Goal: Task Accomplishment & Management: Manage account settings

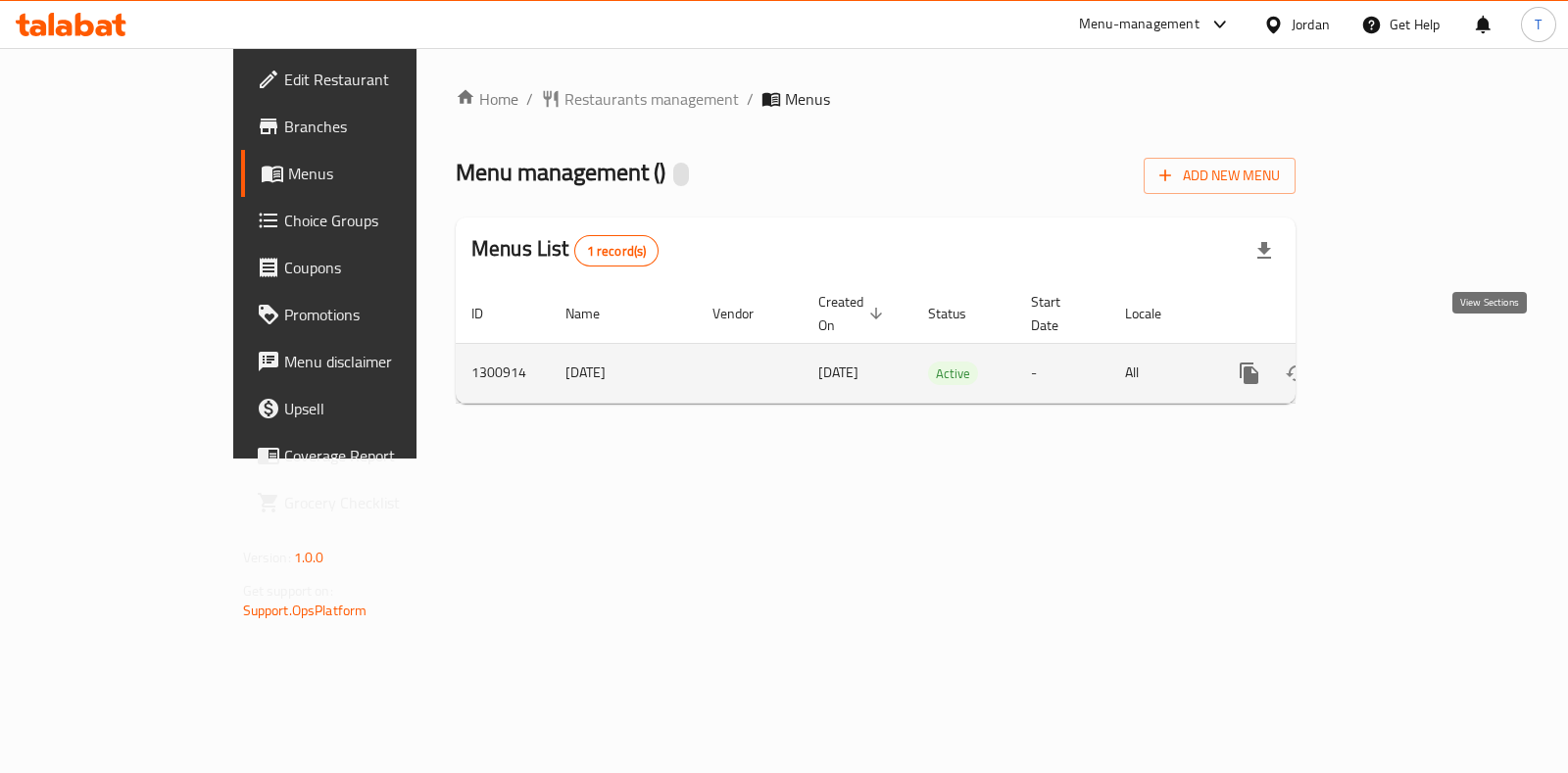
click at [1402, 361] on icon "enhanced table" at bounding box center [1390, 373] width 24 height 24
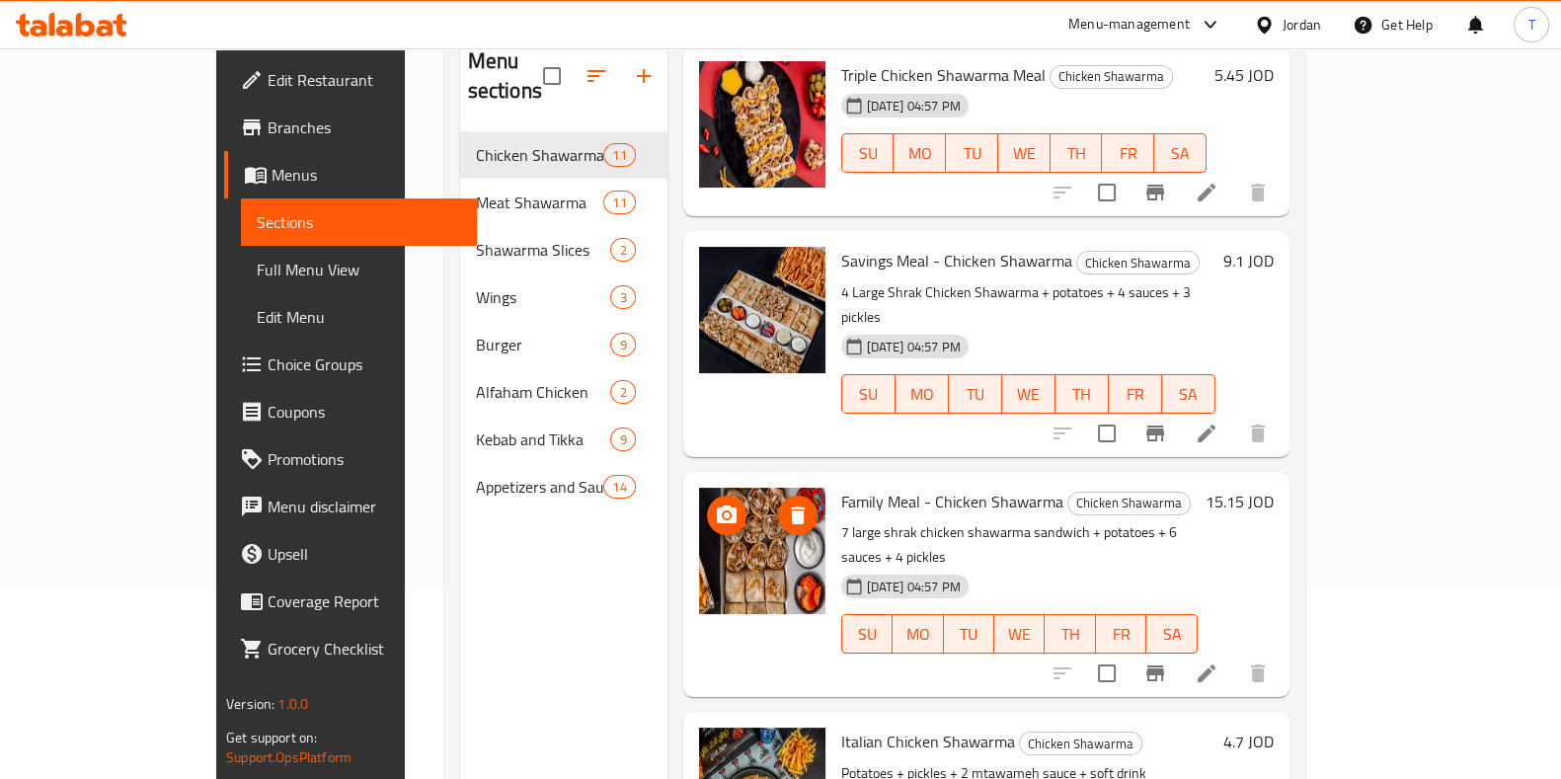
scroll to position [219, 0]
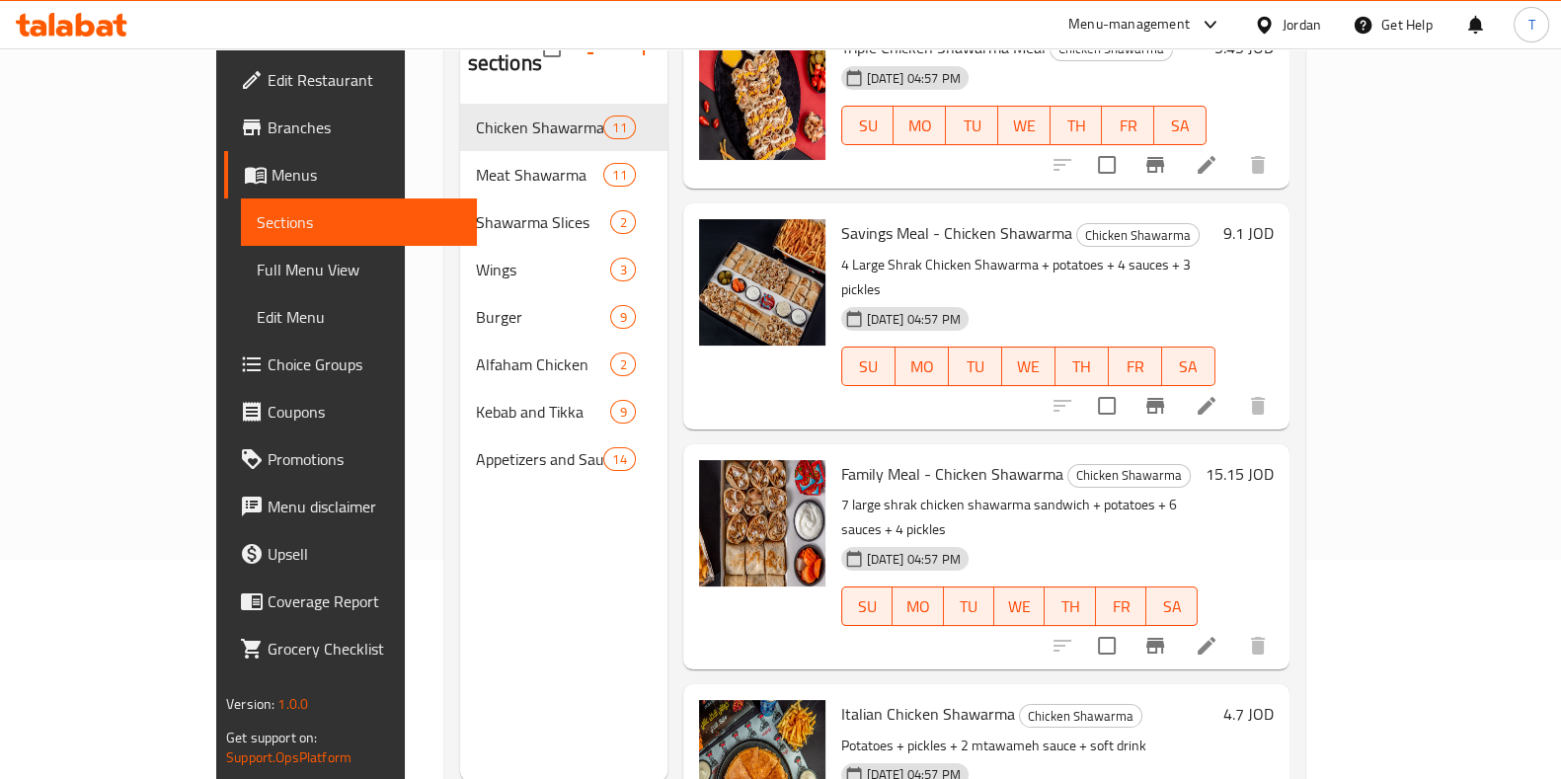
click at [1218, 634] on icon at bounding box center [1207, 646] width 24 height 24
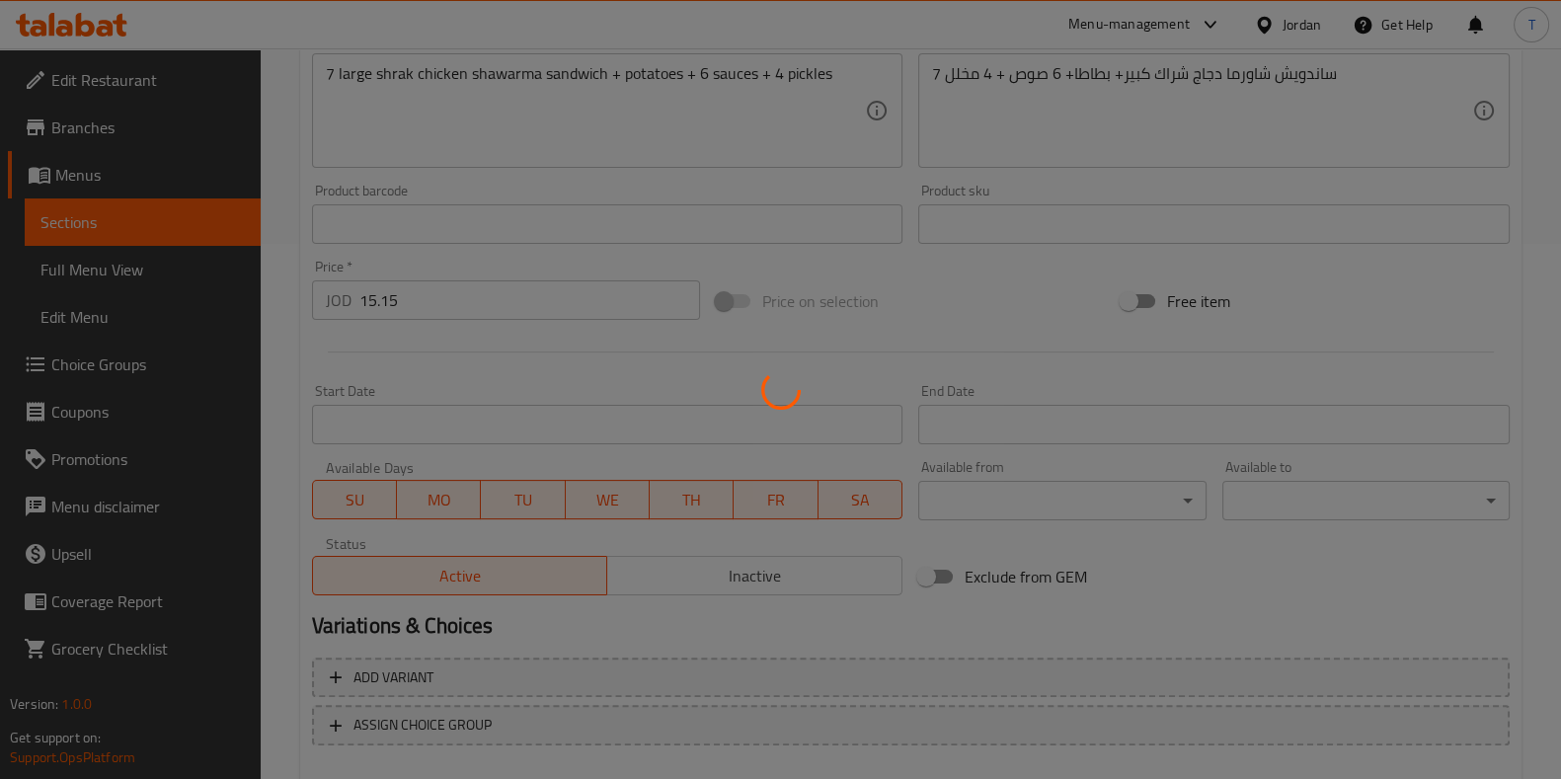
scroll to position [643, 0]
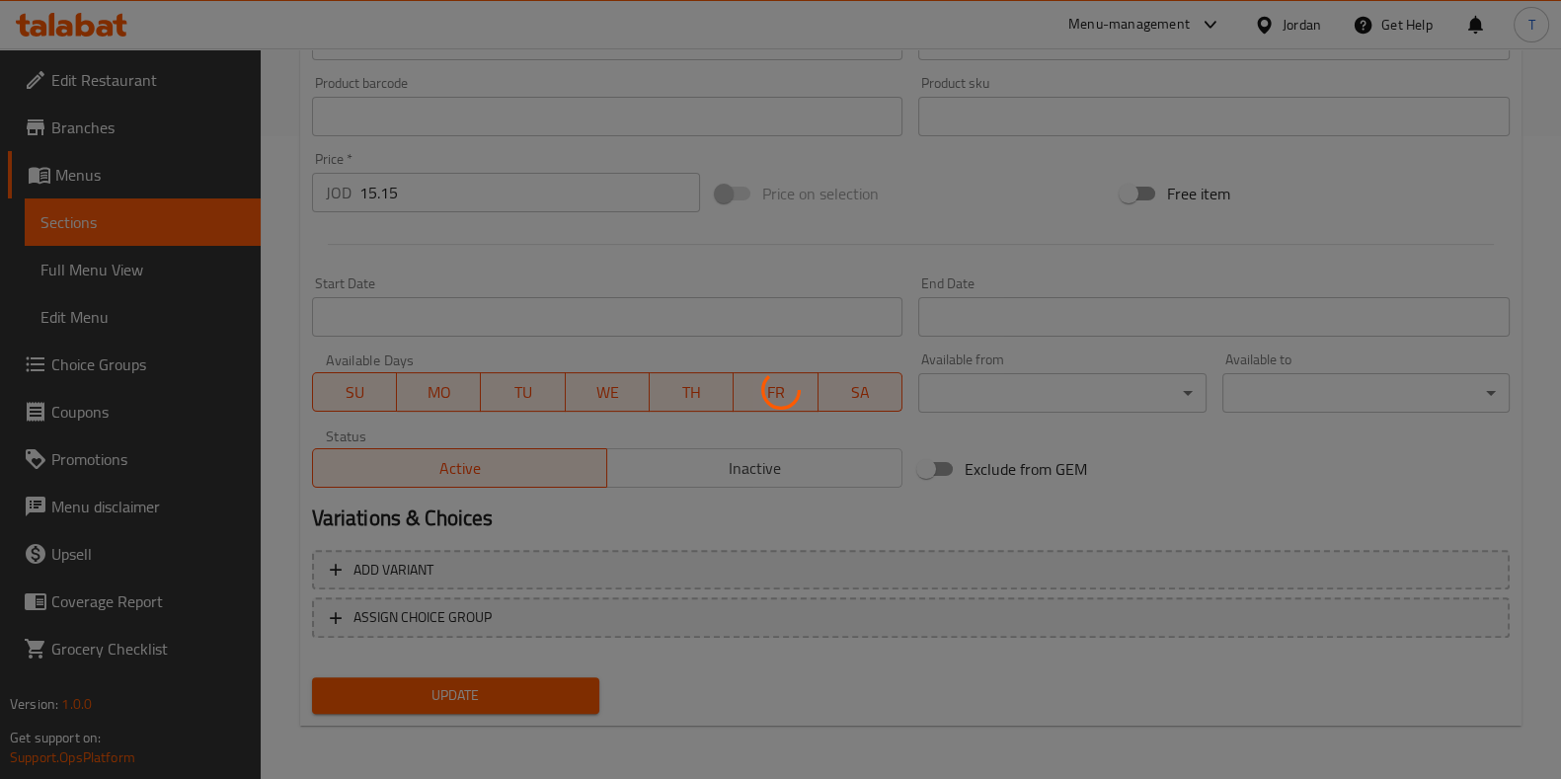
click at [408, 184] on div at bounding box center [780, 389] width 1561 height 779
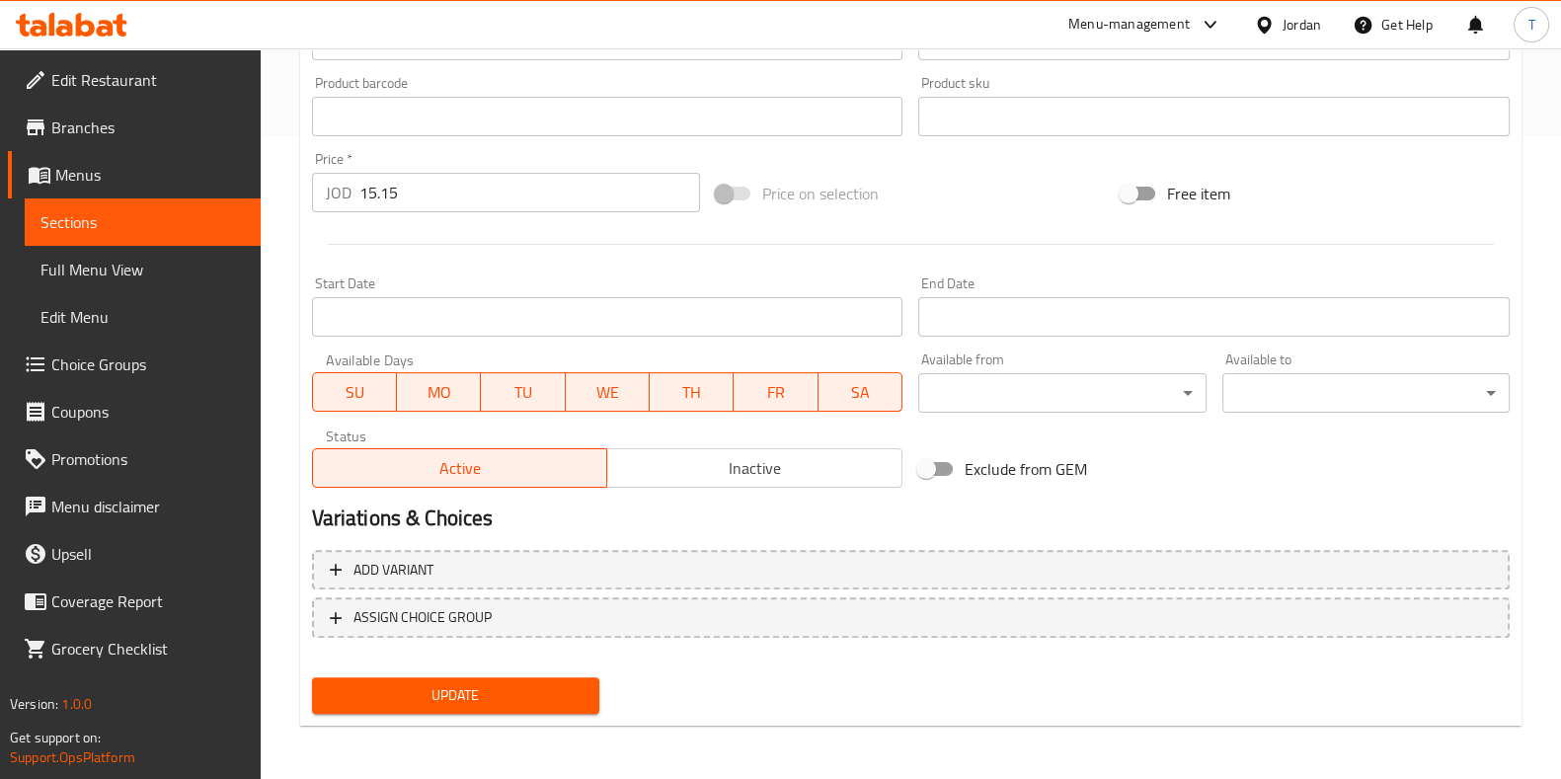
click at [402, 191] on input "15.15" at bounding box center [530, 192] width 342 height 39
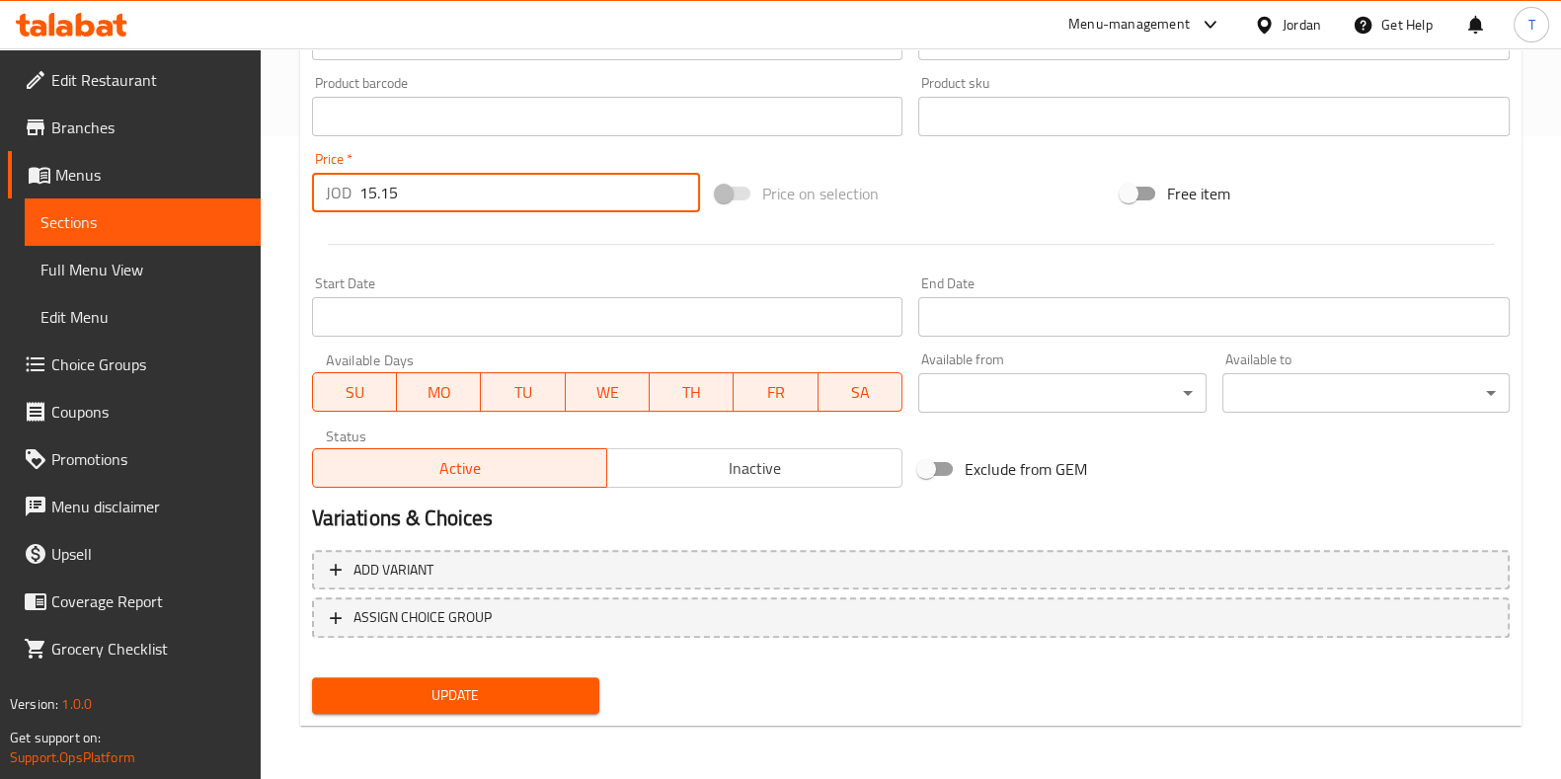
click at [402, 191] on input "15.15" at bounding box center [530, 192] width 342 height 39
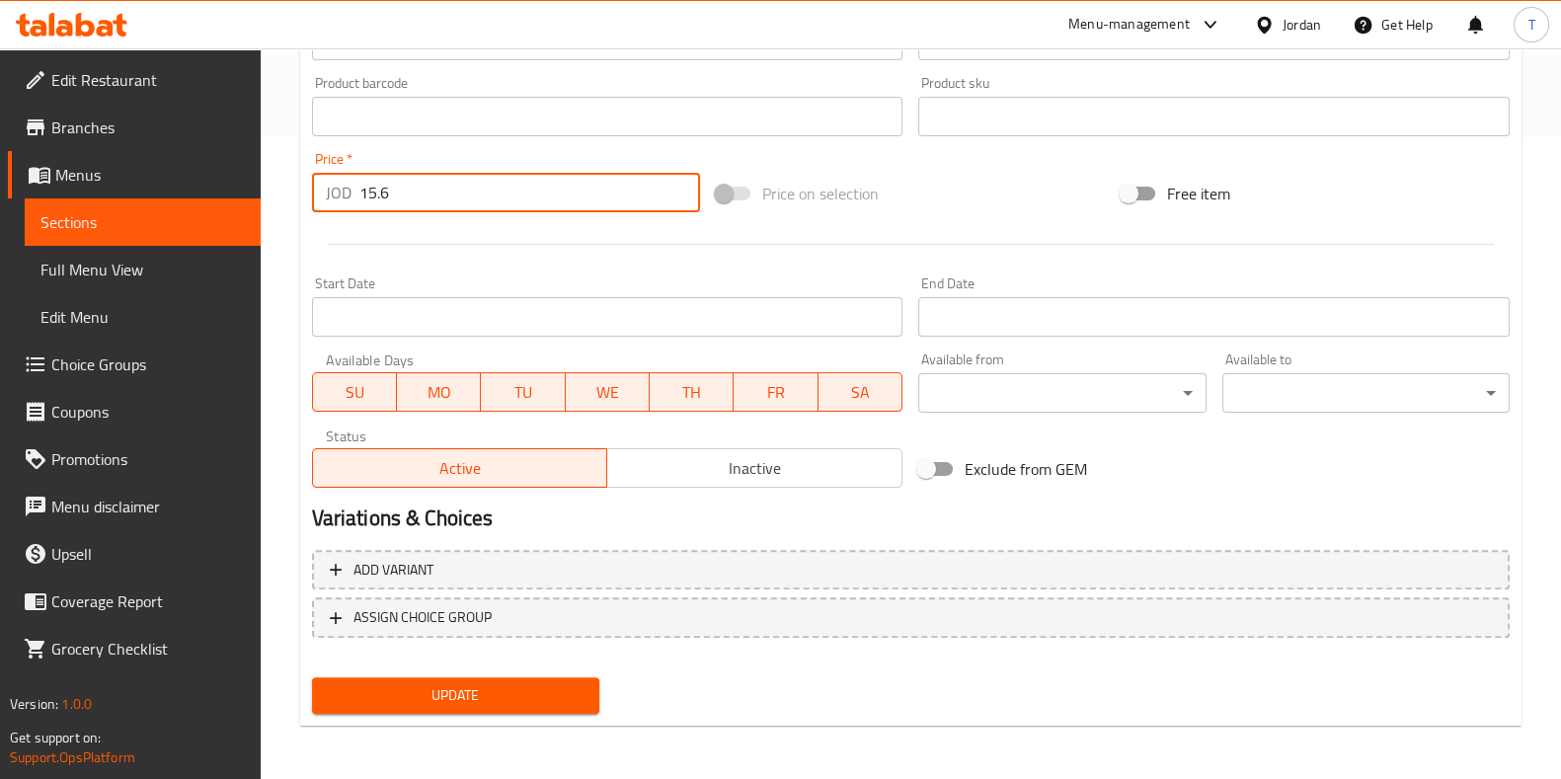
type input "15.6"
click at [529, 692] on span "Update" at bounding box center [456, 695] width 256 height 25
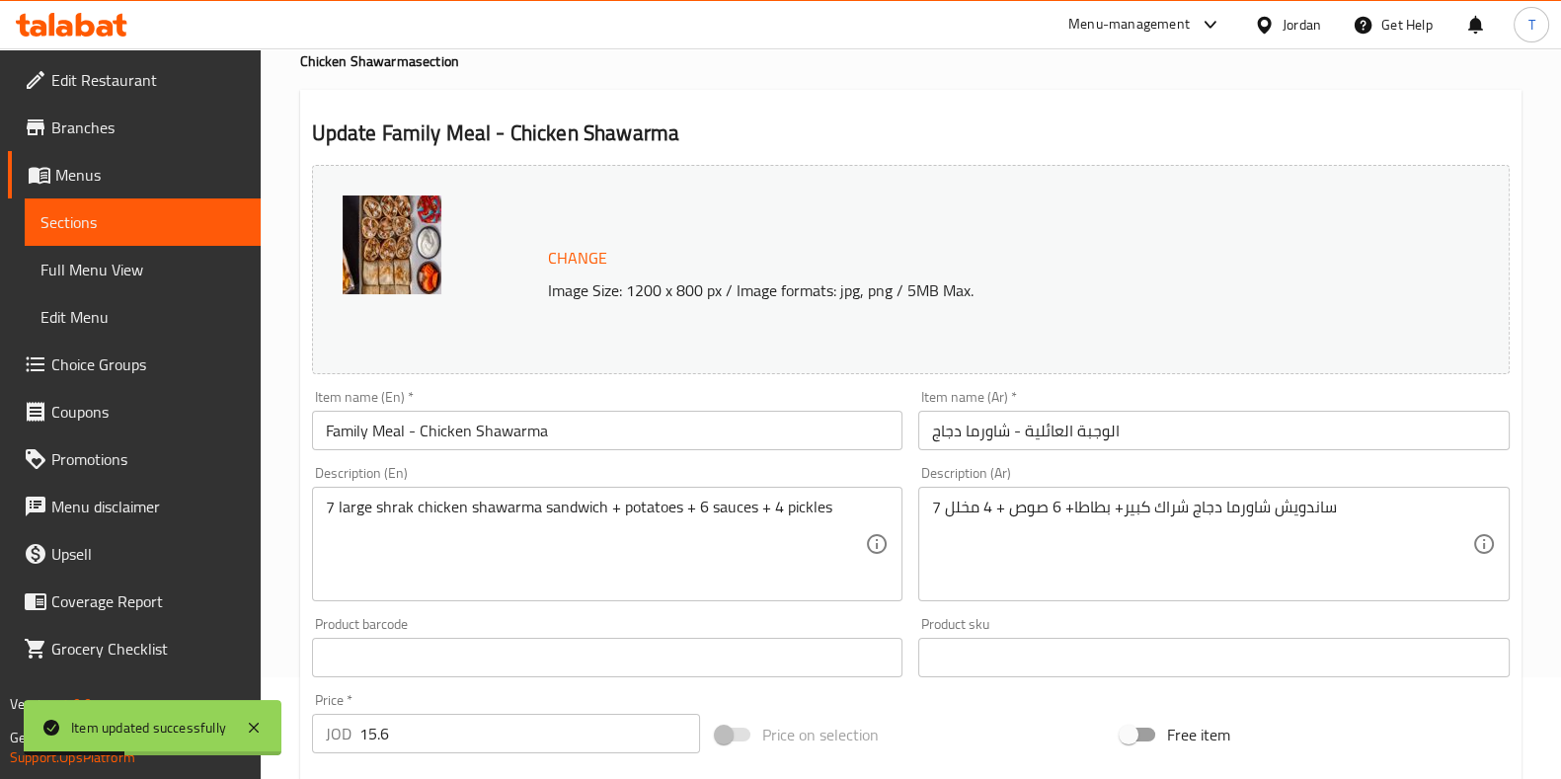
scroll to position [0, 0]
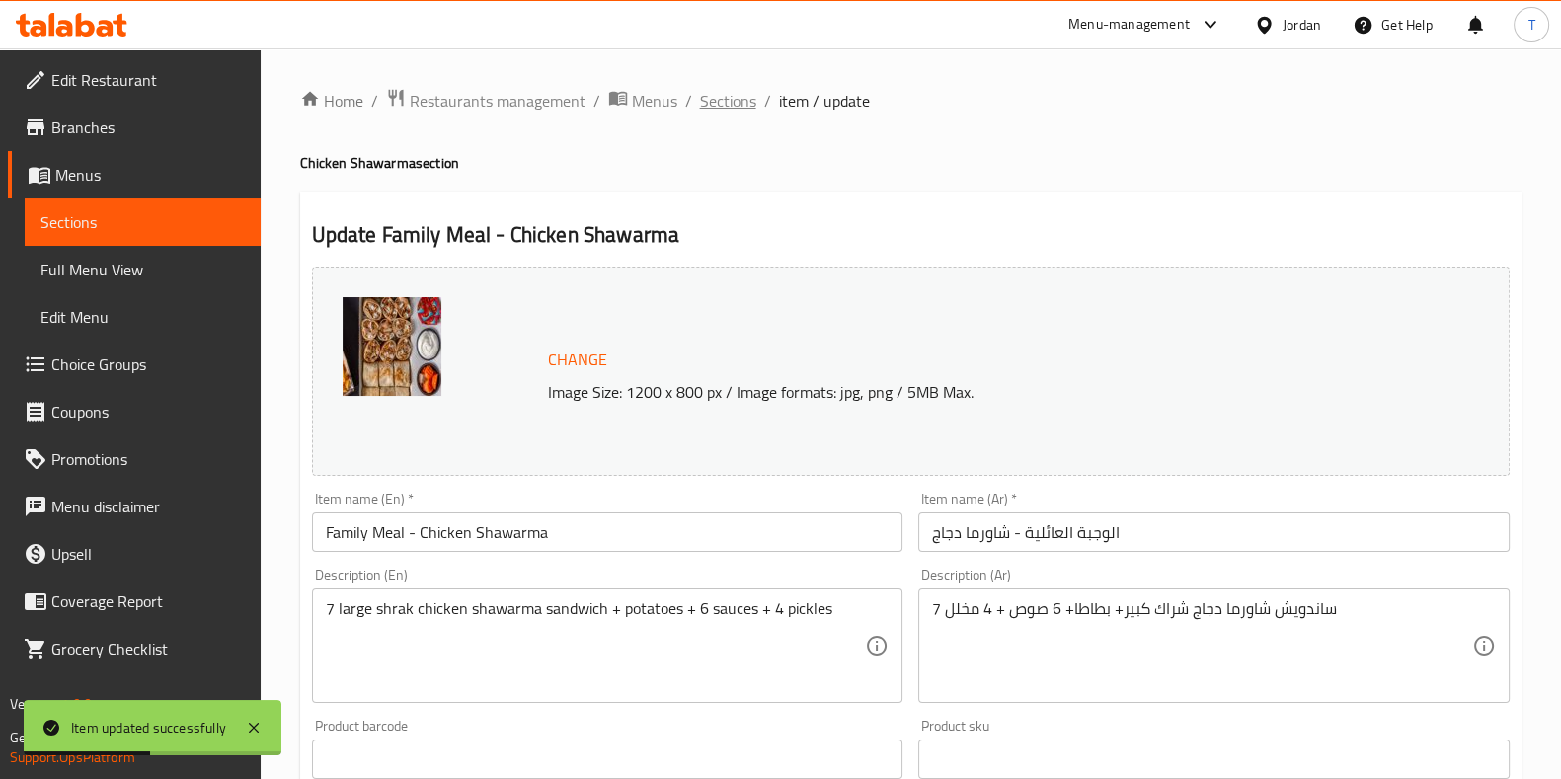
click at [744, 89] on span "Sections" at bounding box center [728, 101] width 56 height 24
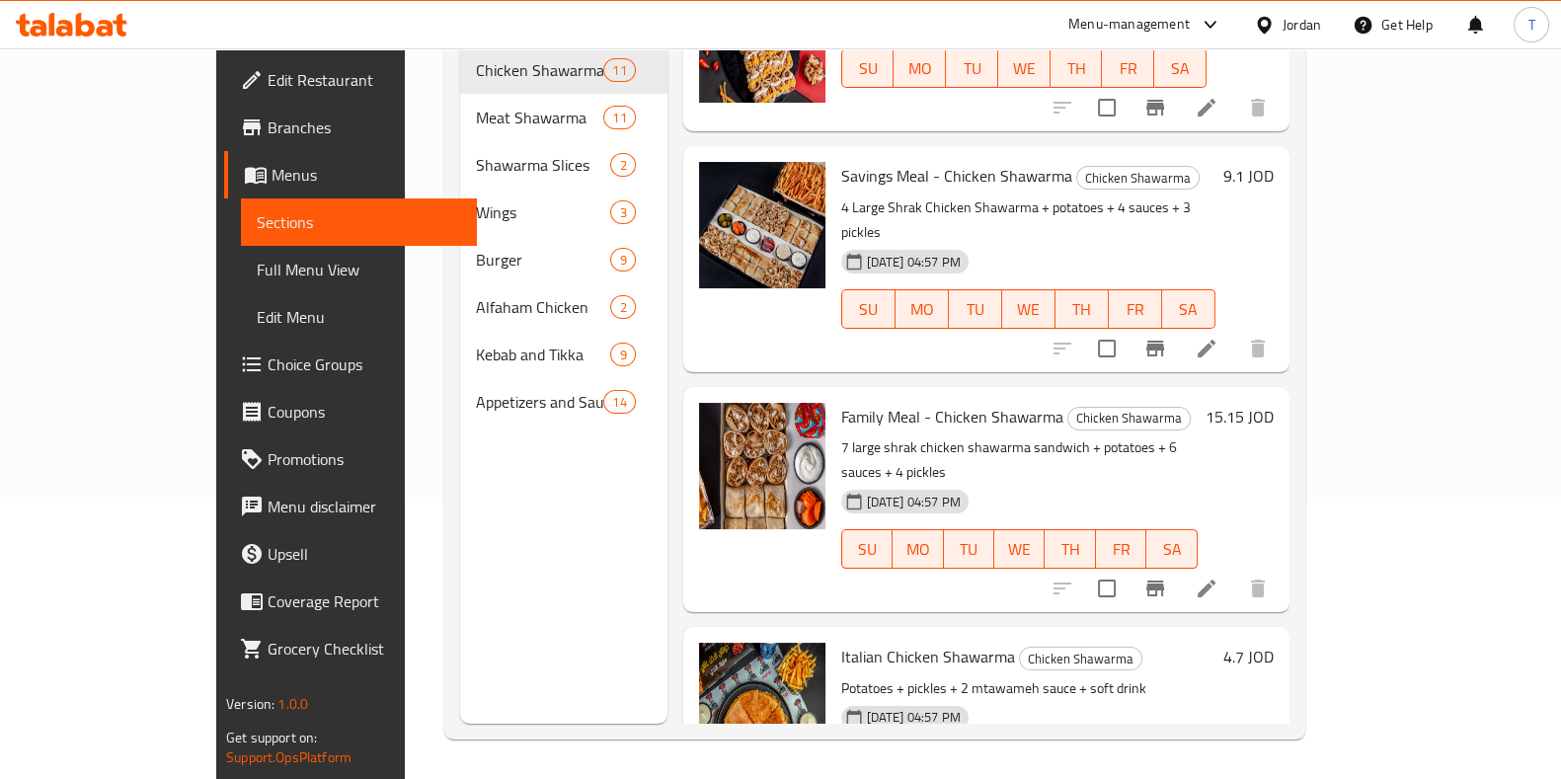
scroll to position [1461, 0]
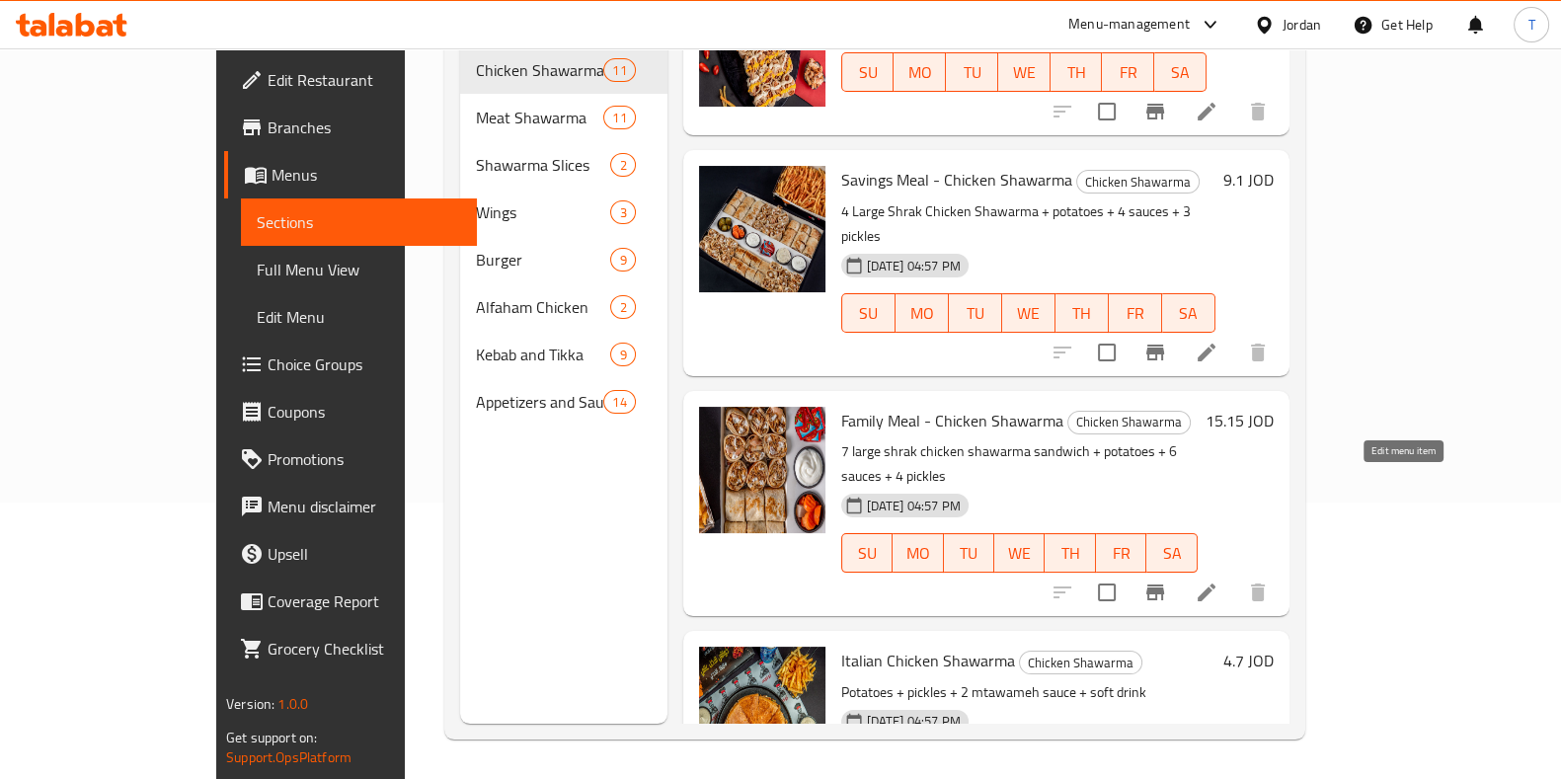
click at [1234, 575] on li at bounding box center [1206, 593] width 55 height 36
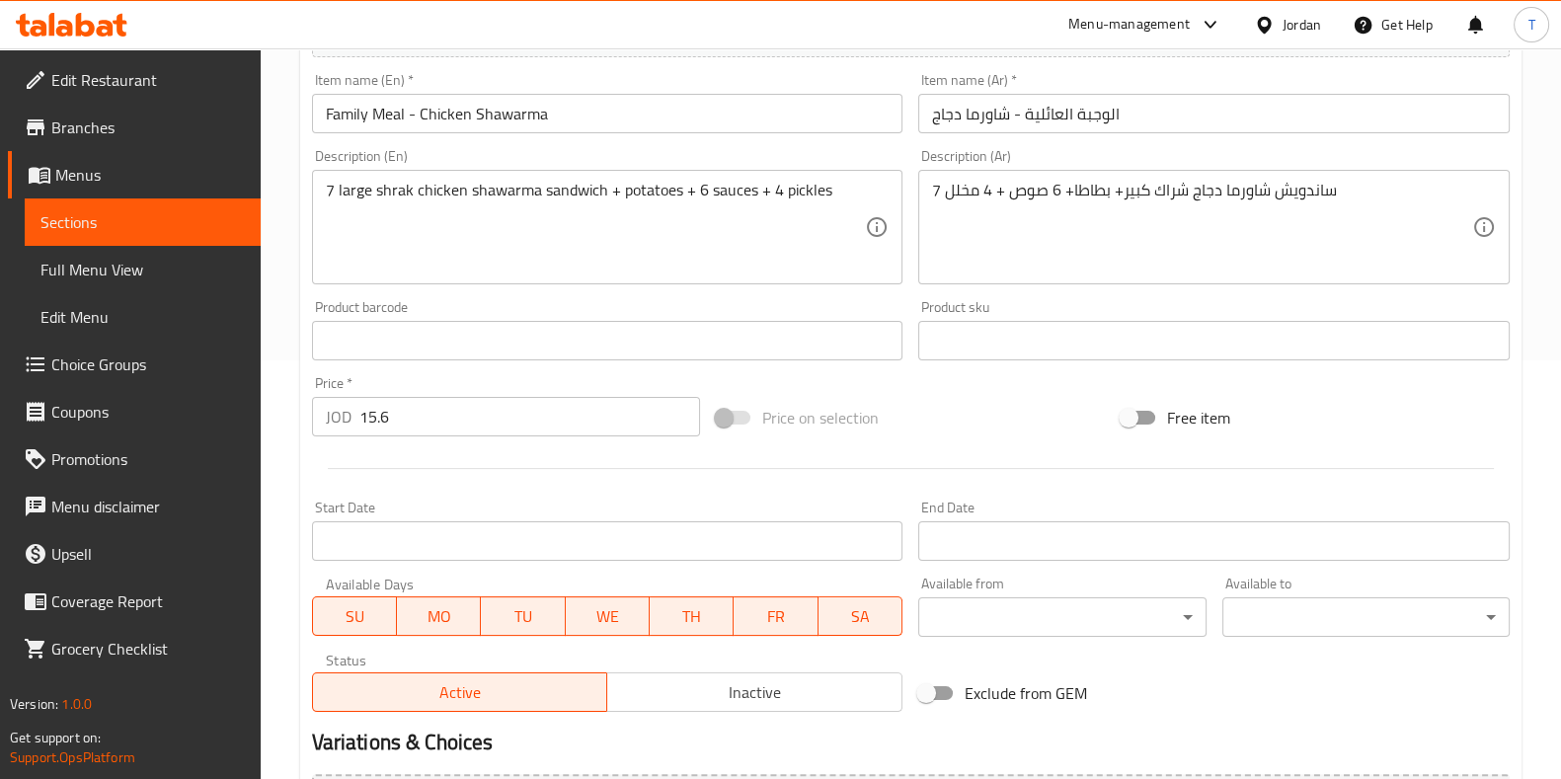
scroll to position [424, 0]
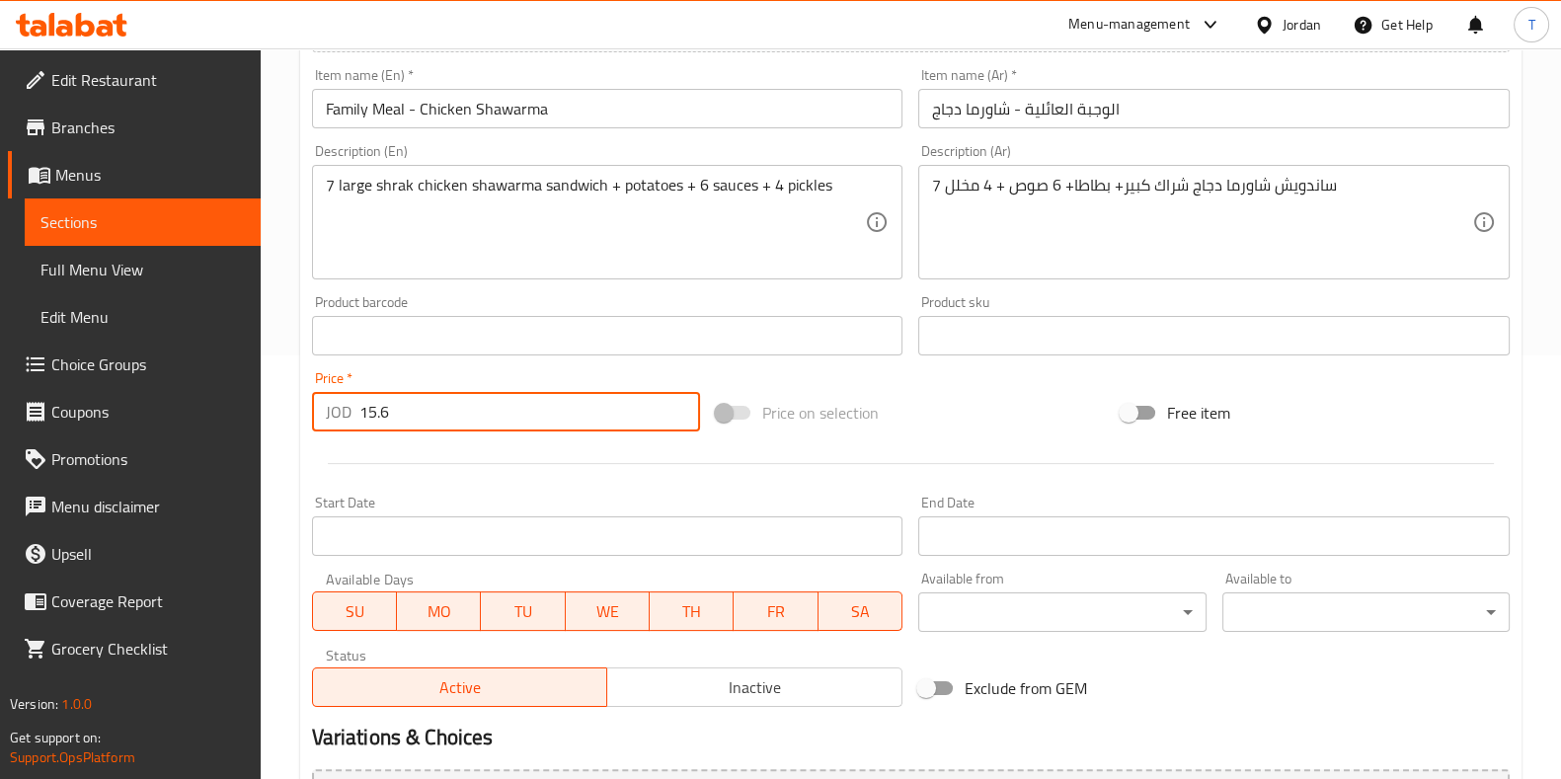
click at [402, 425] on input "15.6" at bounding box center [530, 411] width 342 height 39
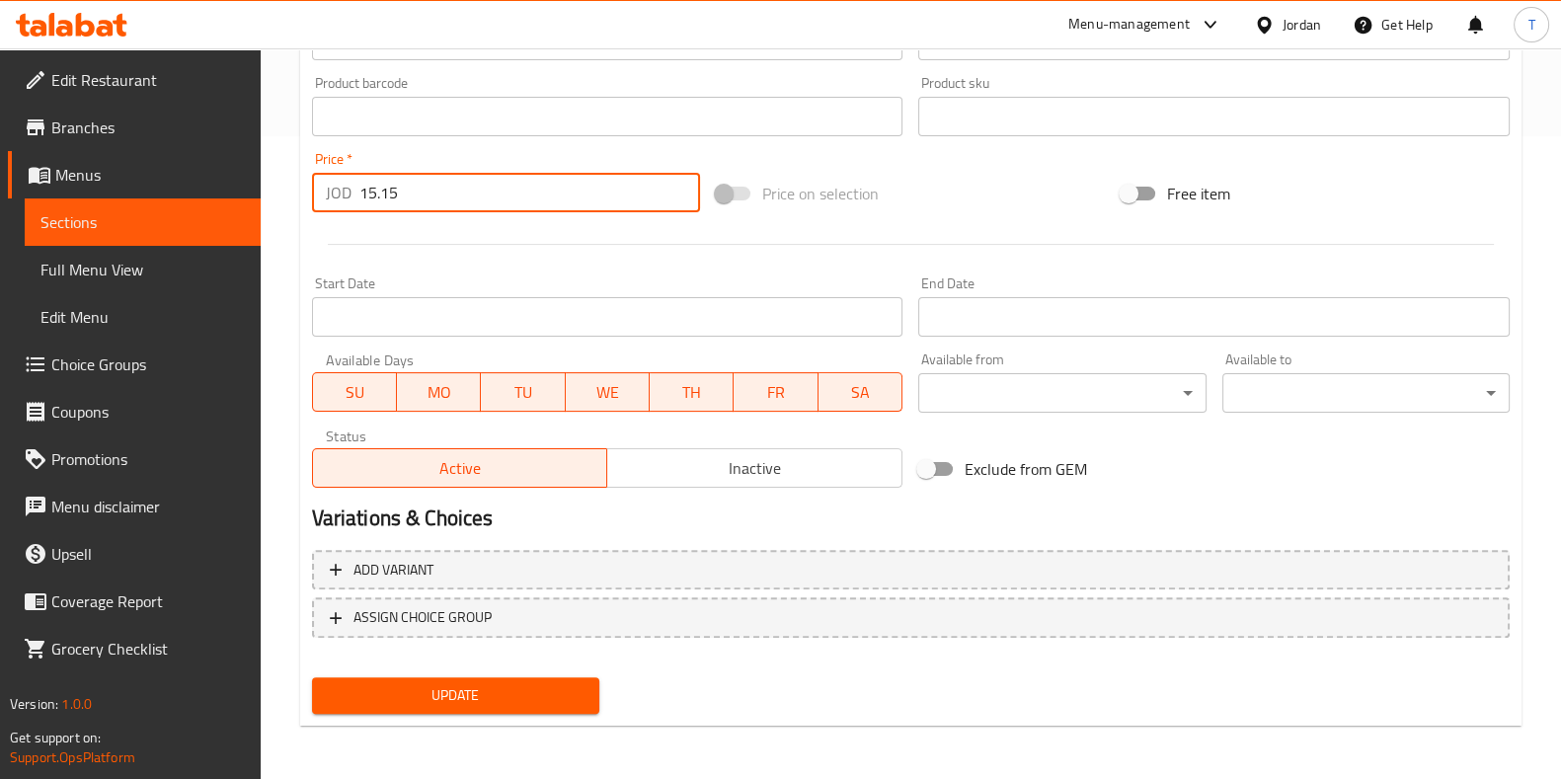
type input "15.15"
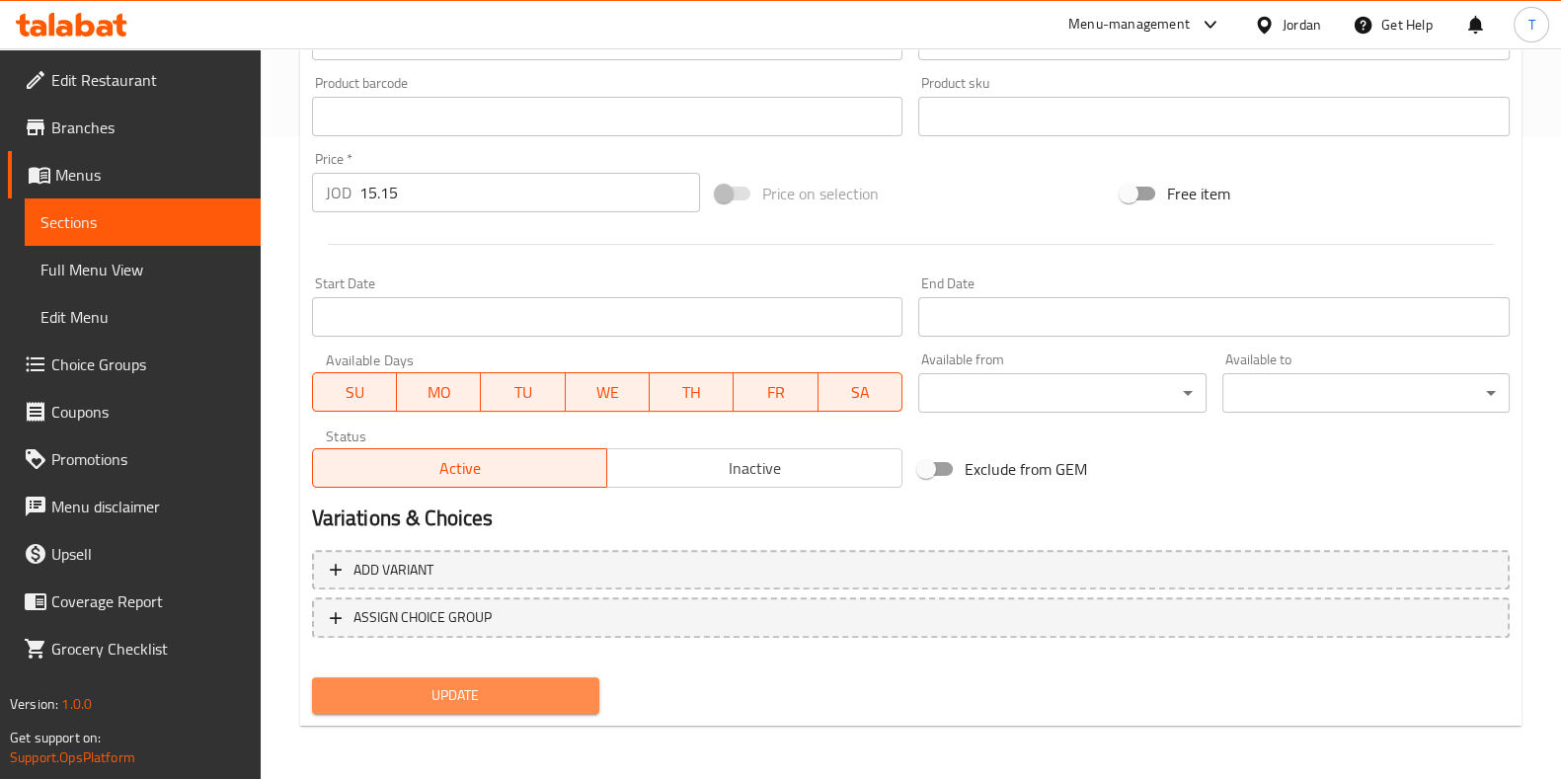
click at [548, 706] on button "Update" at bounding box center [455, 695] width 287 height 37
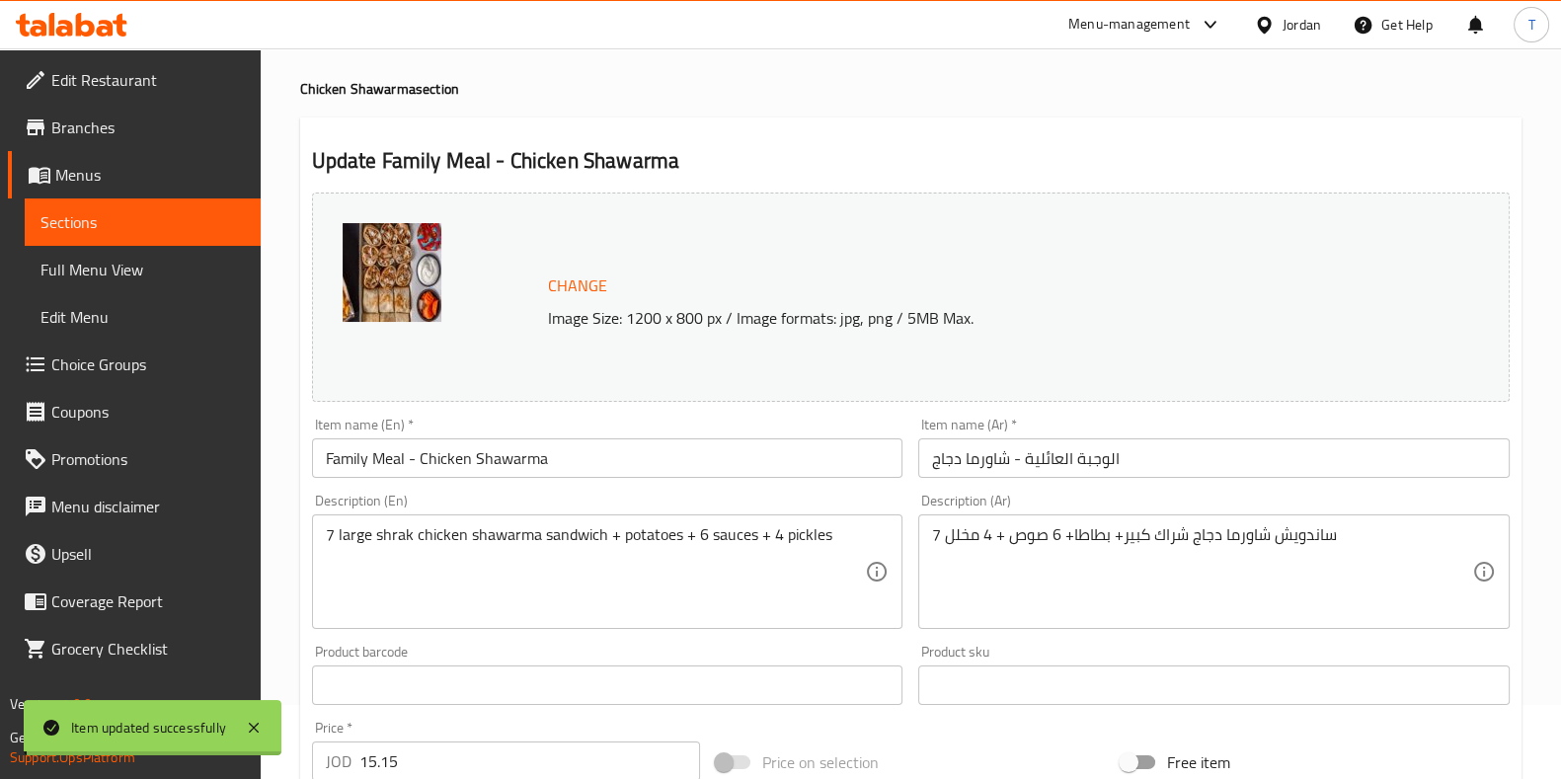
scroll to position [0, 0]
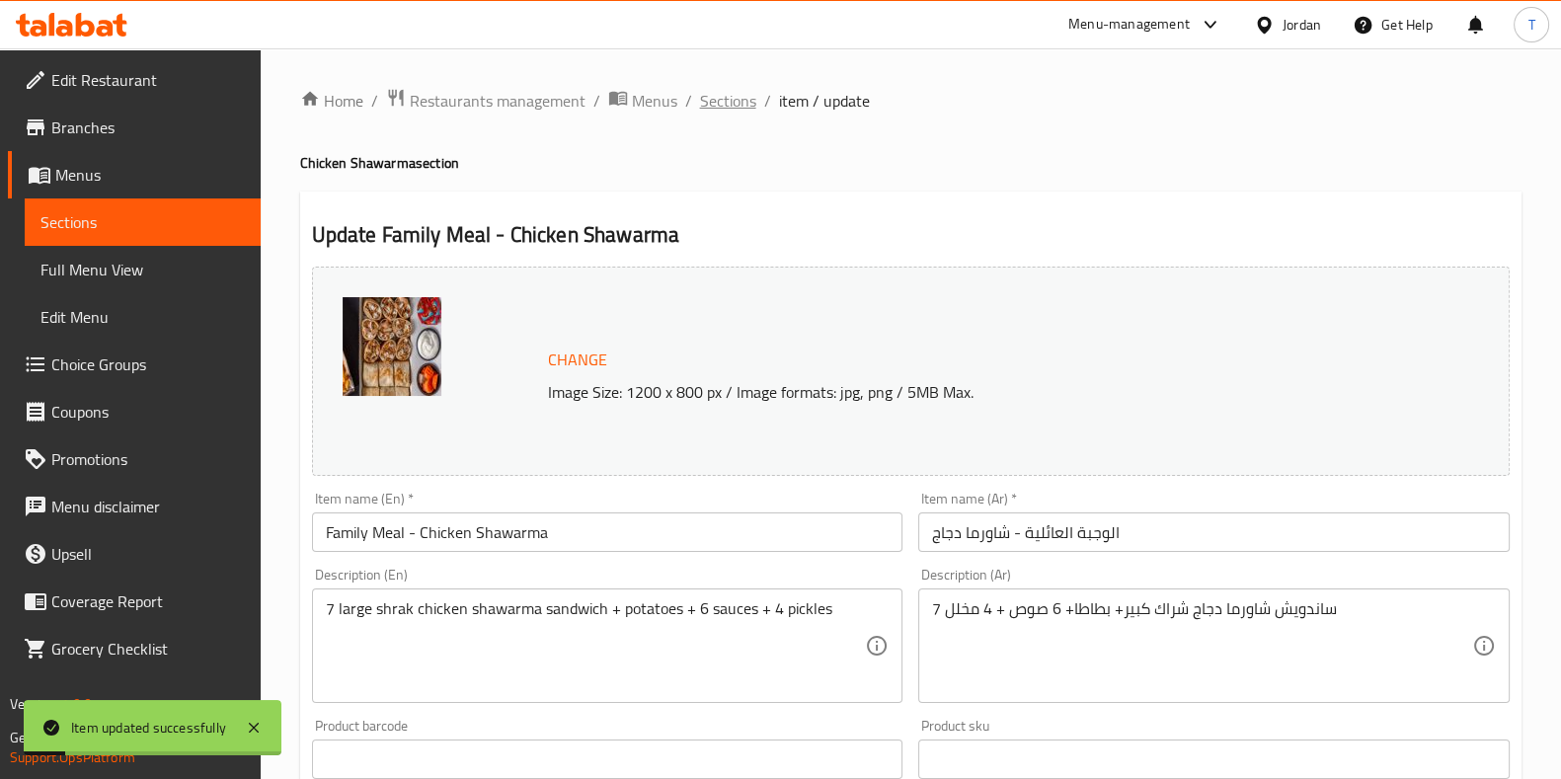
click at [720, 113] on span "Sections" at bounding box center [728, 101] width 56 height 24
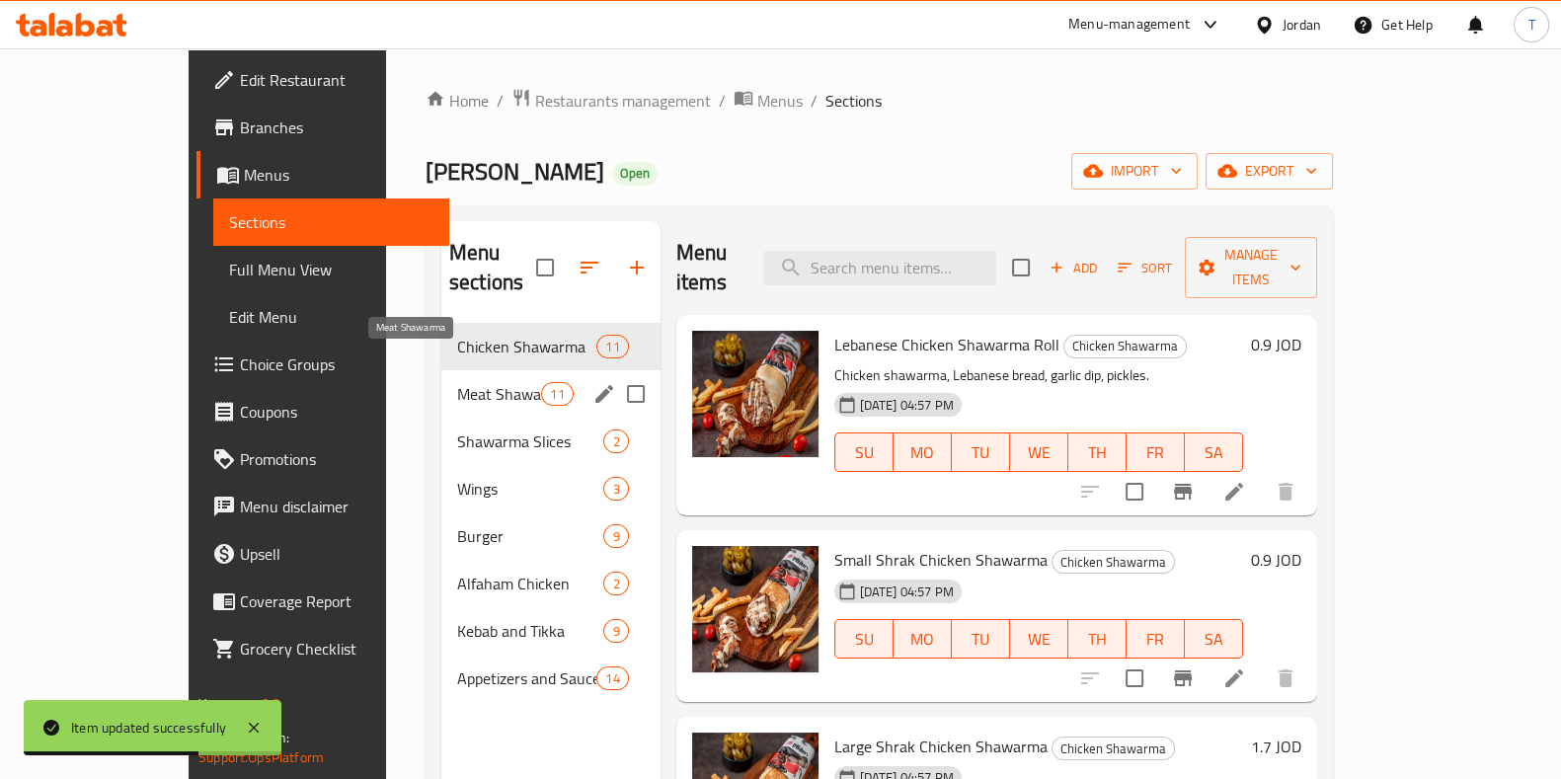
click at [457, 382] on span "Meat Shawarma" at bounding box center [499, 394] width 84 height 24
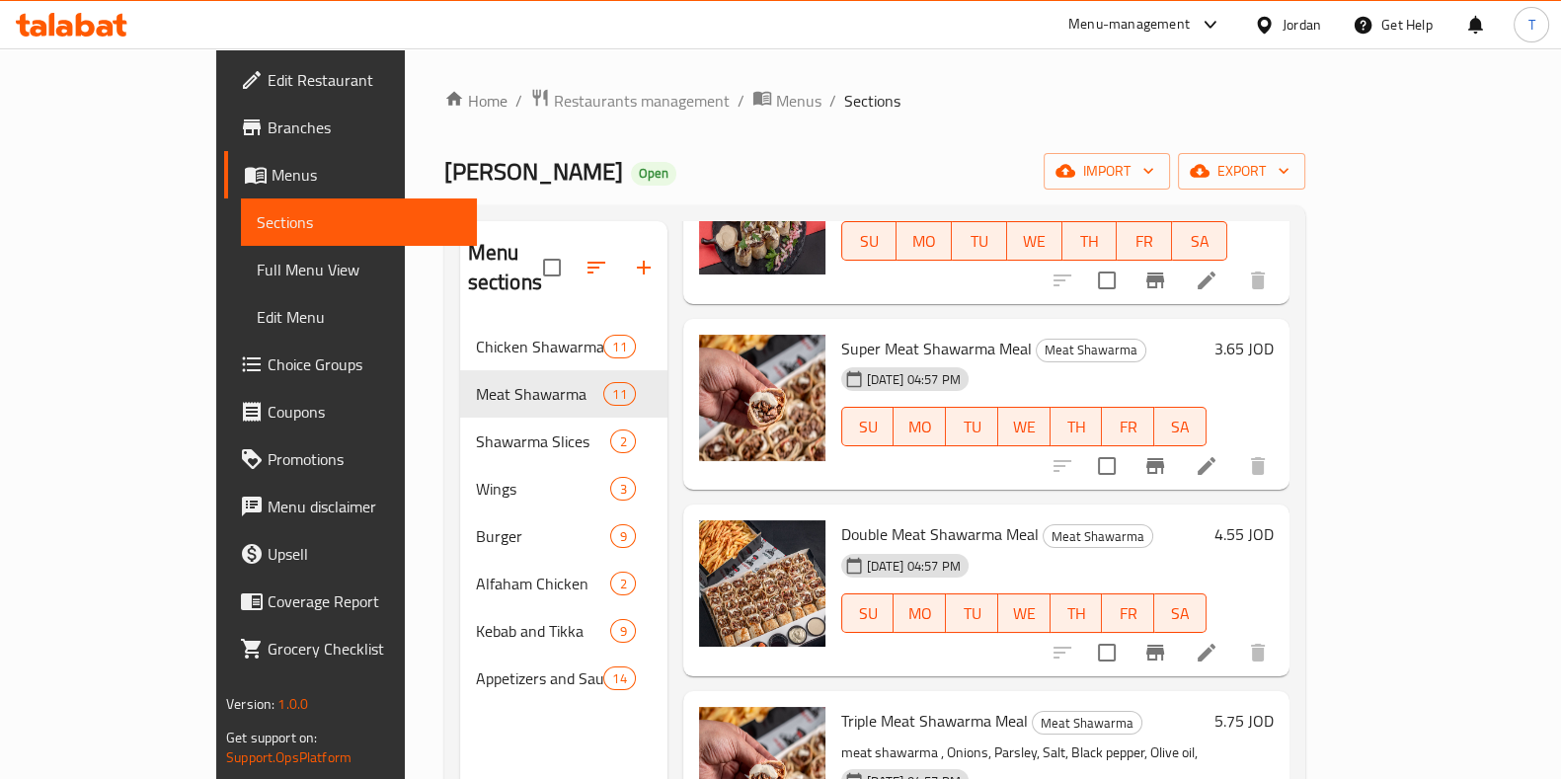
scroll to position [927, 0]
click at [268, 139] on span "Branches" at bounding box center [365, 128] width 194 height 24
